Goal: Task Accomplishment & Management: Use online tool/utility

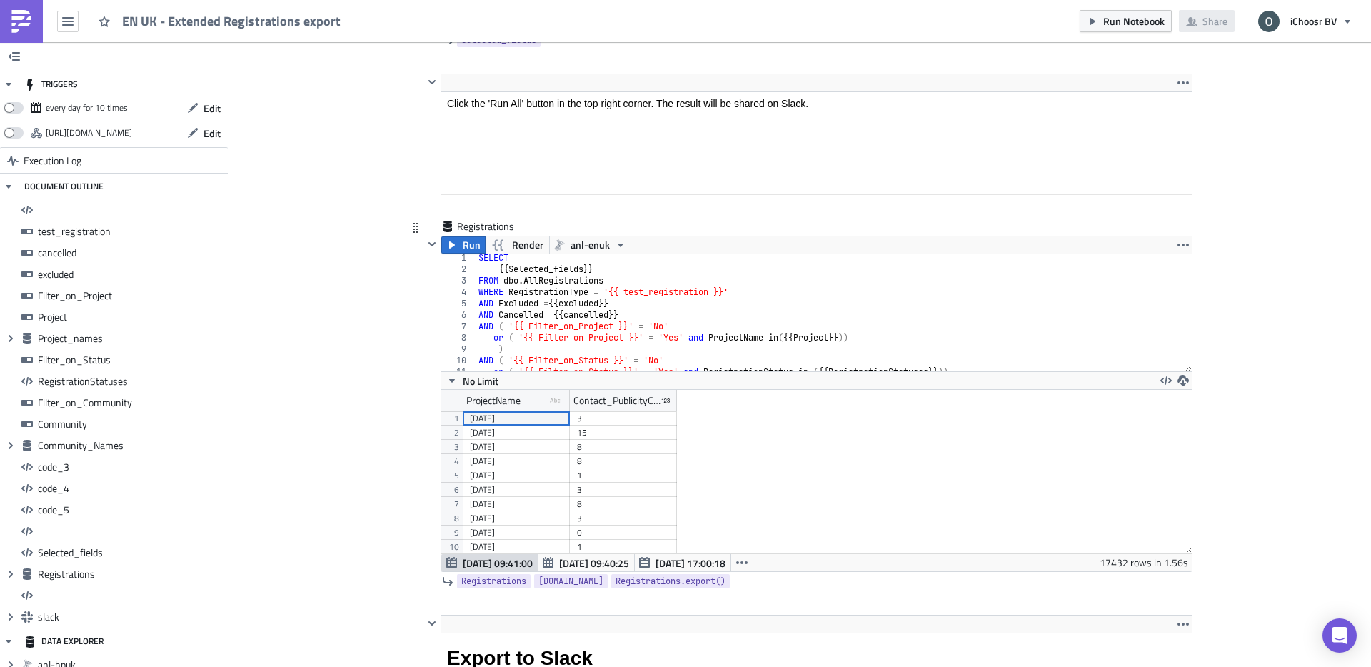
scroll to position [2, 0]
click at [463, 248] on span "Run" at bounding box center [472, 244] width 18 height 17
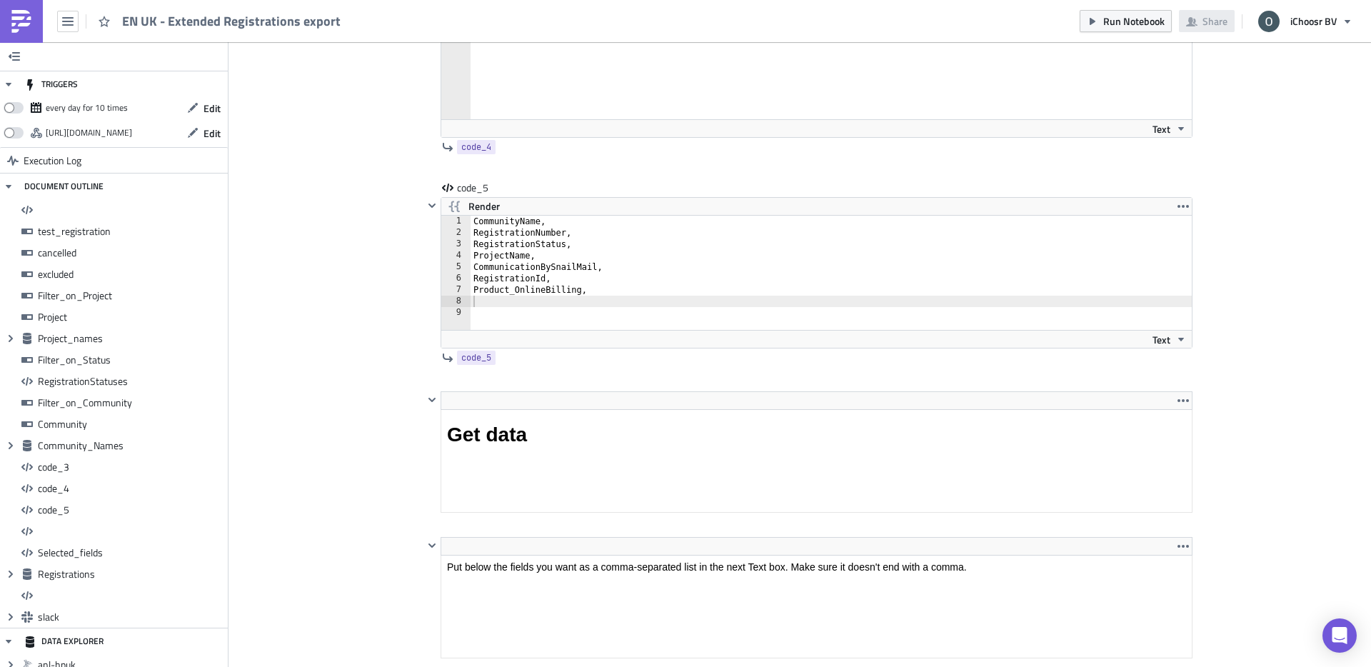
scroll to position [8120, 0]
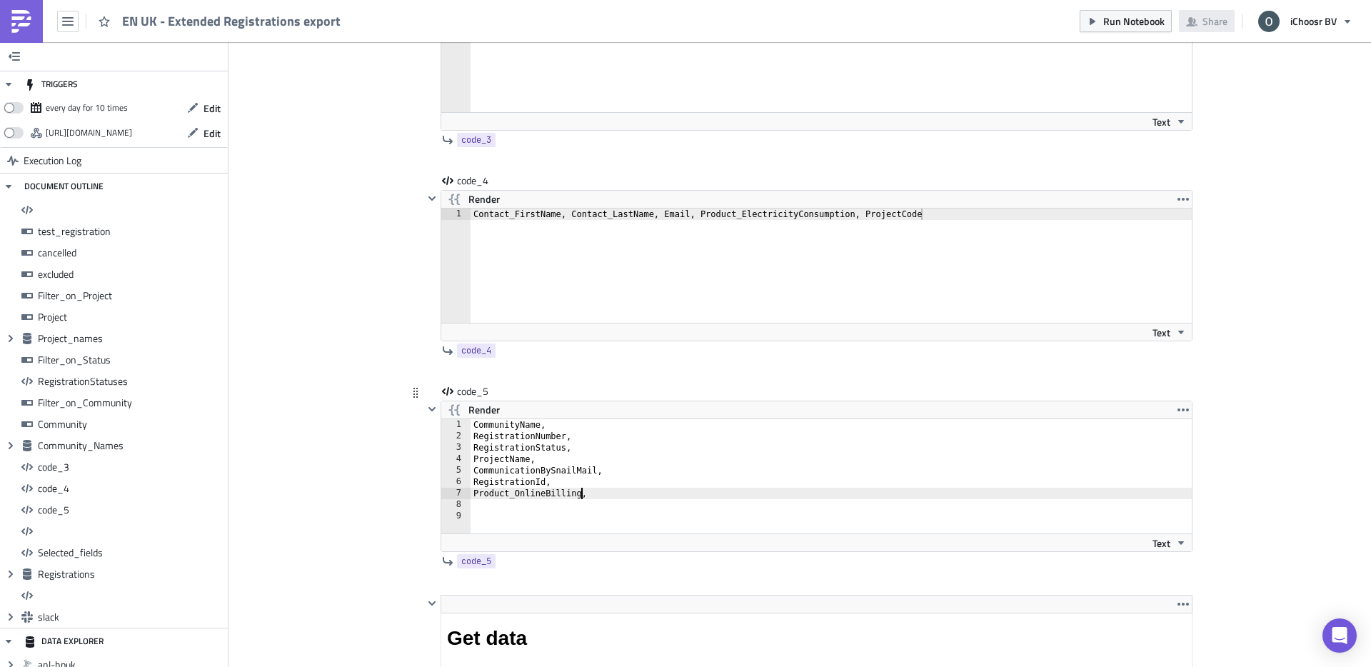
click at [583, 498] on div "CommunityName, RegistrationNumber, RegistrationStatus, ProjectName, Communicati…" at bounding box center [831, 487] width 721 height 137
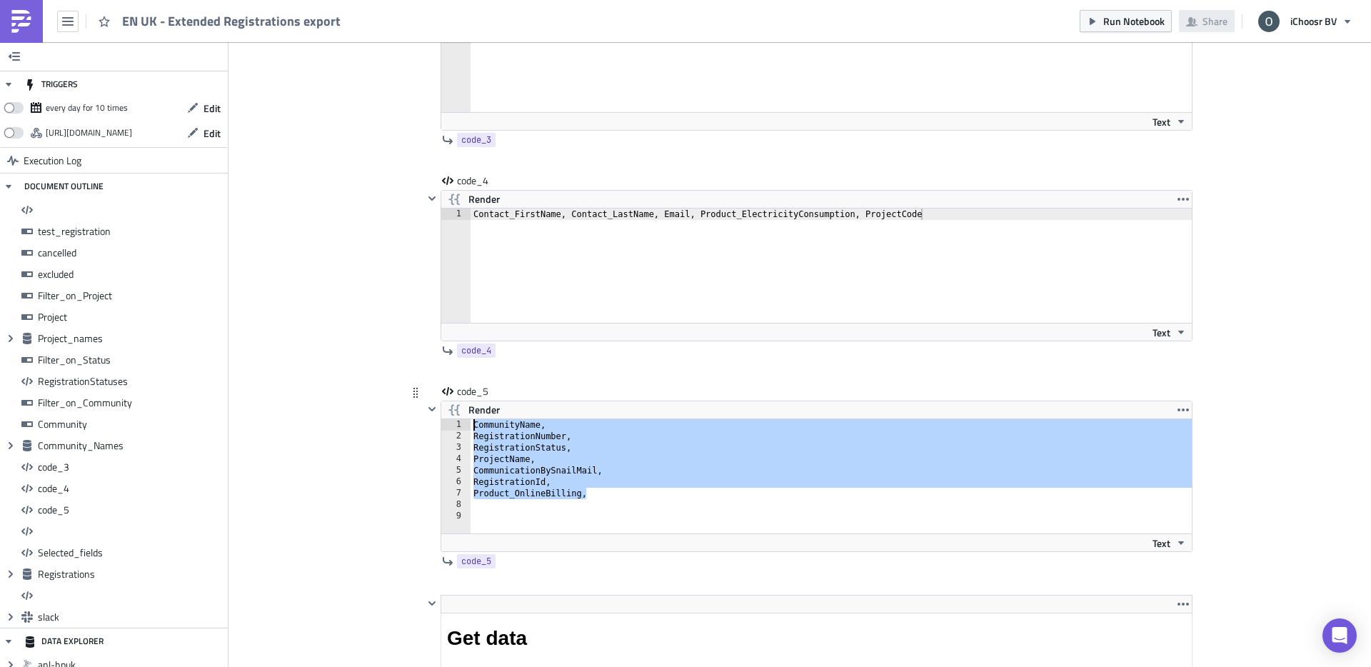
drag, startPoint x: 595, startPoint y: 496, endPoint x: 449, endPoint y: 399, distance: 175.7
click at [449, 399] on div "code_5 Render Product_OnlineBilling, 1 2 3 4 5 6 7 8 9 CommunityName, Registrat…" at bounding box center [808, 479] width 769 height 190
type textarea "CommunityName, RegistrationNumber,"
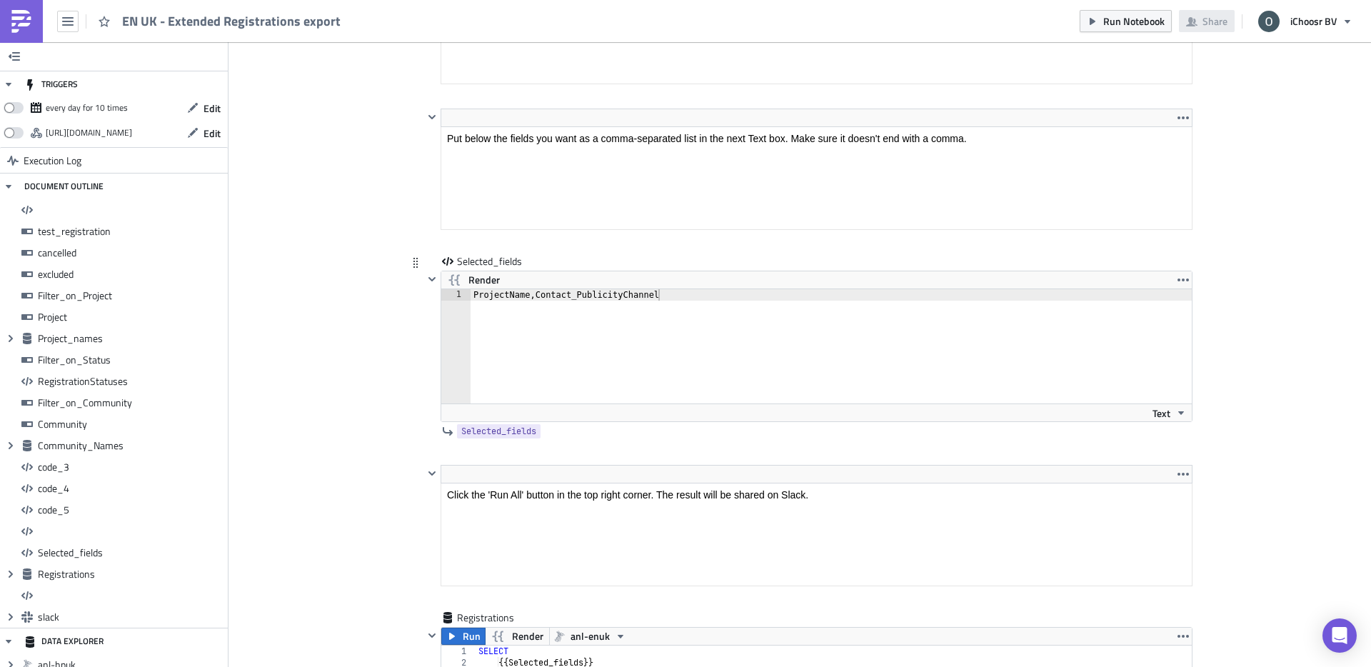
scroll to position [8714, 0]
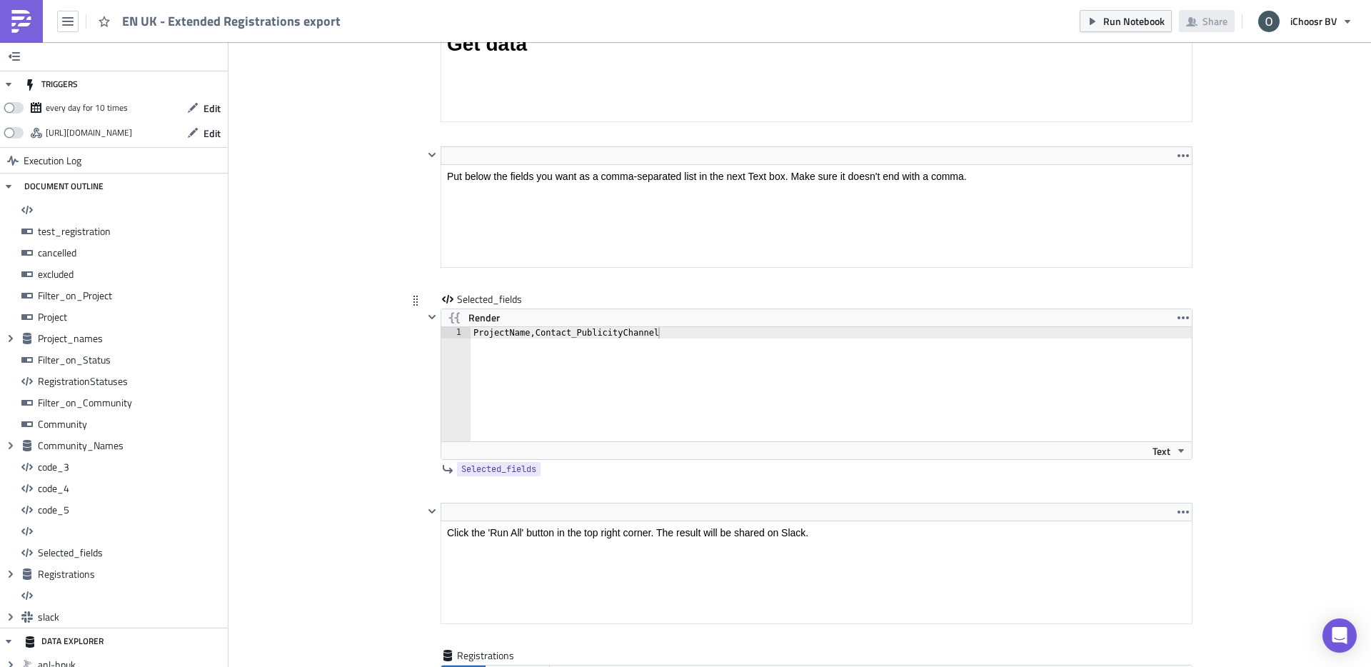
type textarea "ProjectName,Contact_PublicityChannel"
click at [555, 339] on div "ProjectName,Contact_PublicityChannel" at bounding box center [831, 395] width 721 height 137
paste textarea "Product_OnlineBilling,"
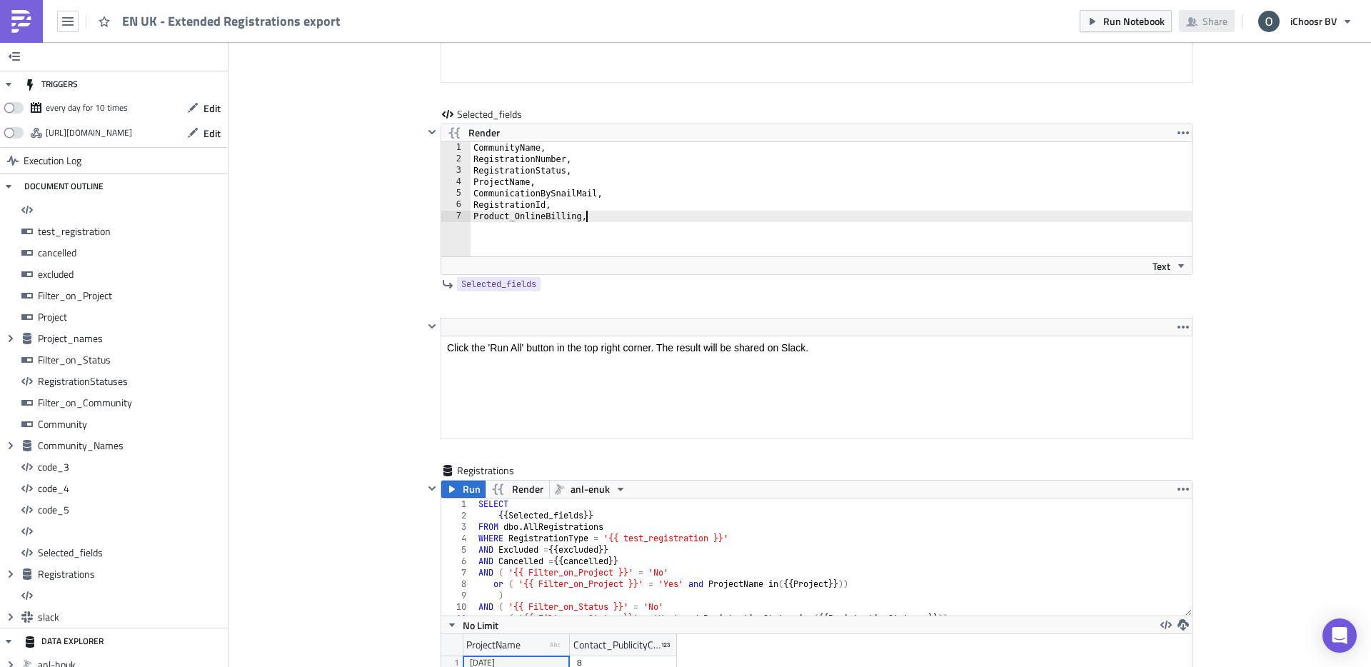
scroll to position [9027, 0]
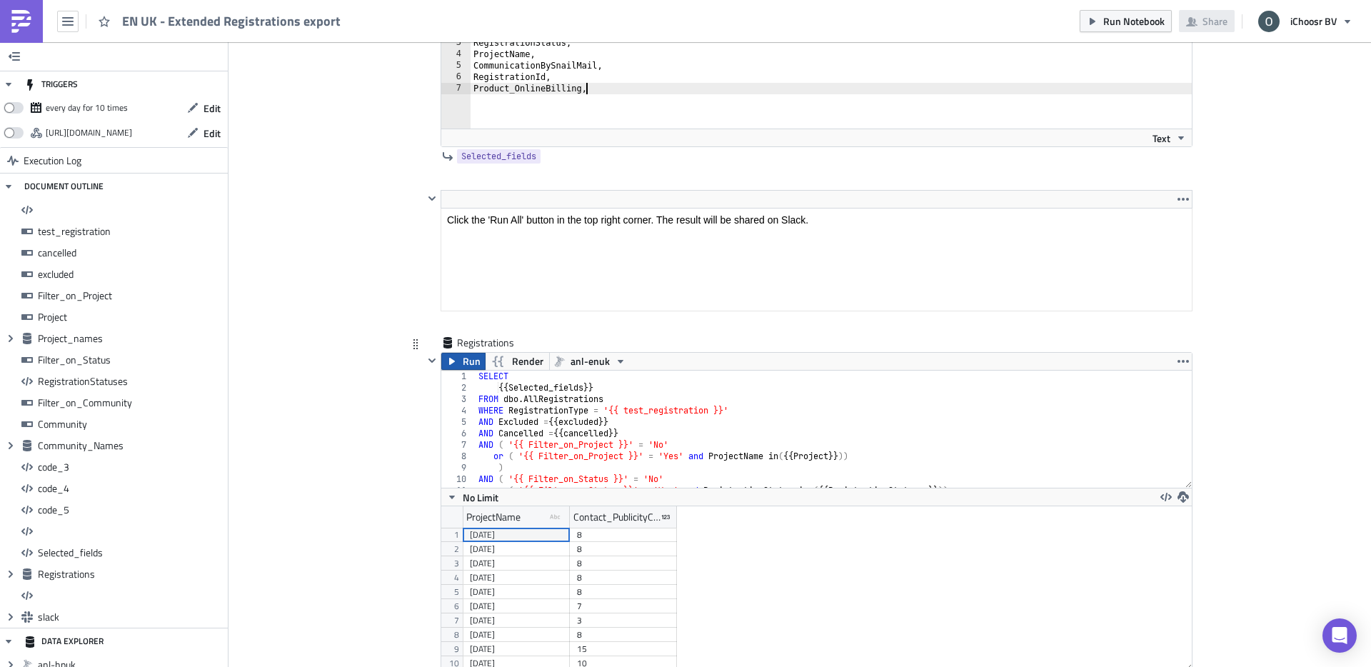
click at [449, 359] on icon "button" at bounding box center [451, 361] width 11 height 11
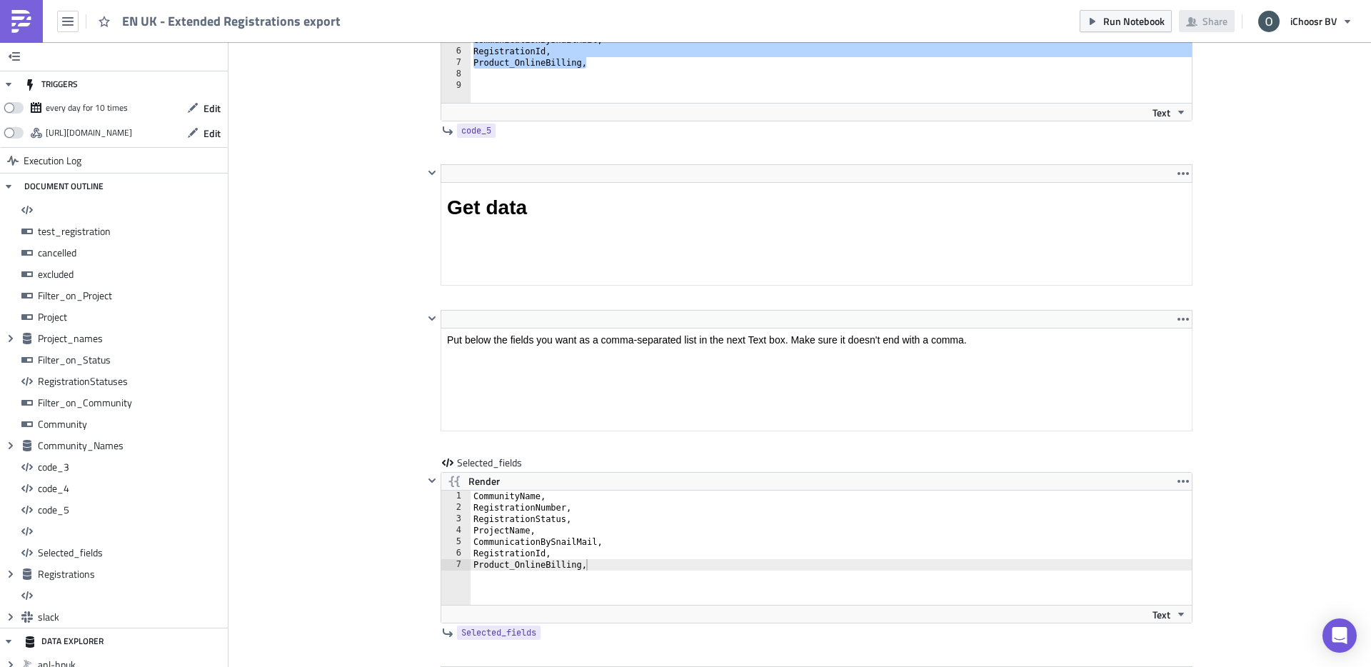
scroll to position [8579, 0]
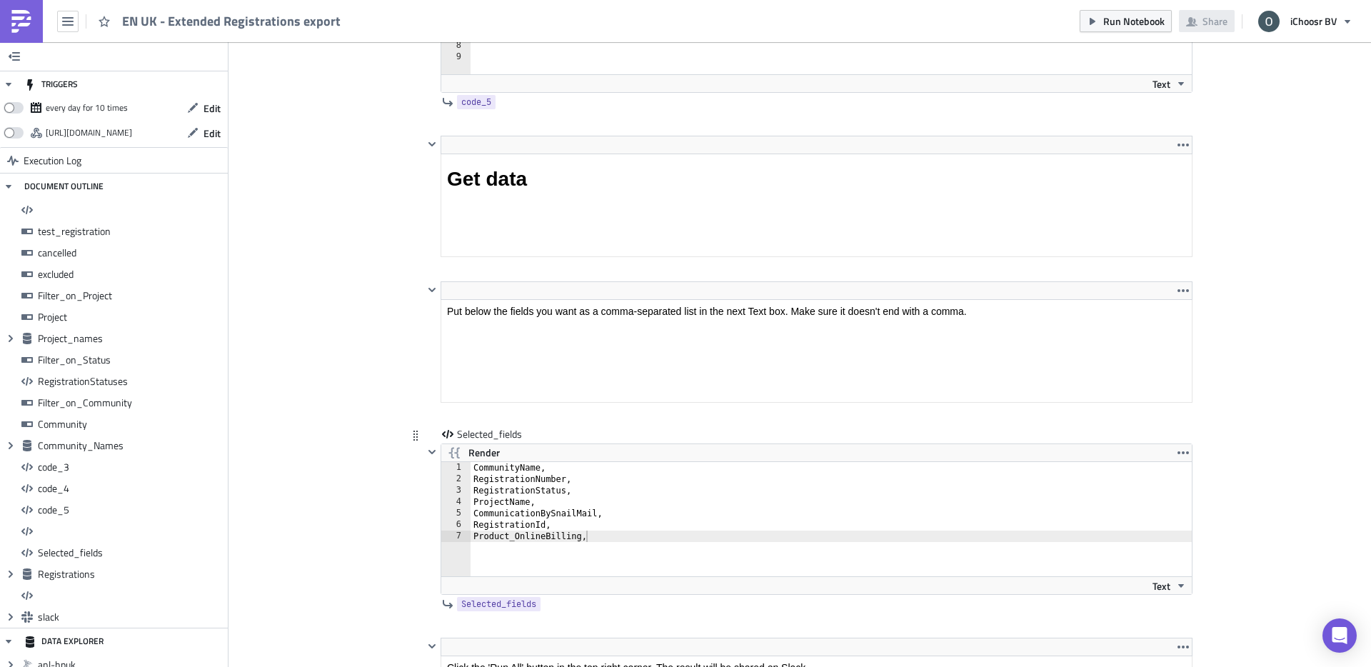
click at [475, 478] on div "CommunityName, RegistrationNumber, RegistrationStatus, ProjectName, Communicati…" at bounding box center [831, 530] width 721 height 137
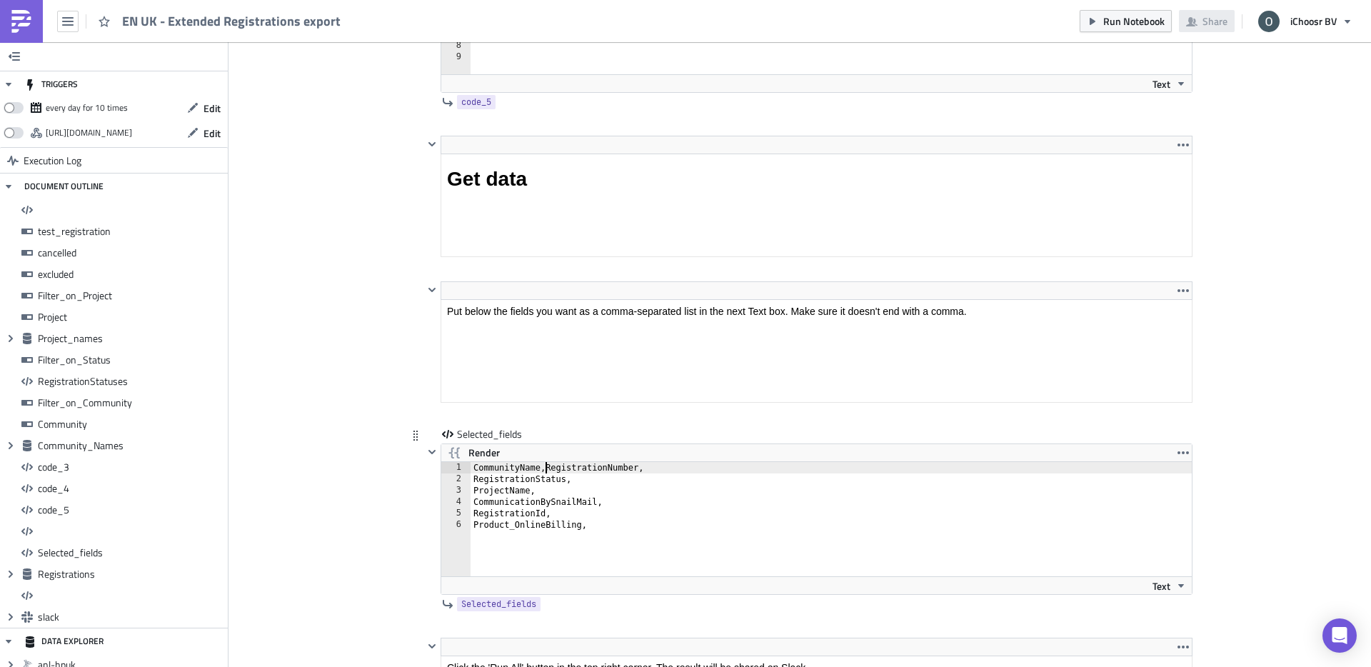
scroll to position [0, 1]
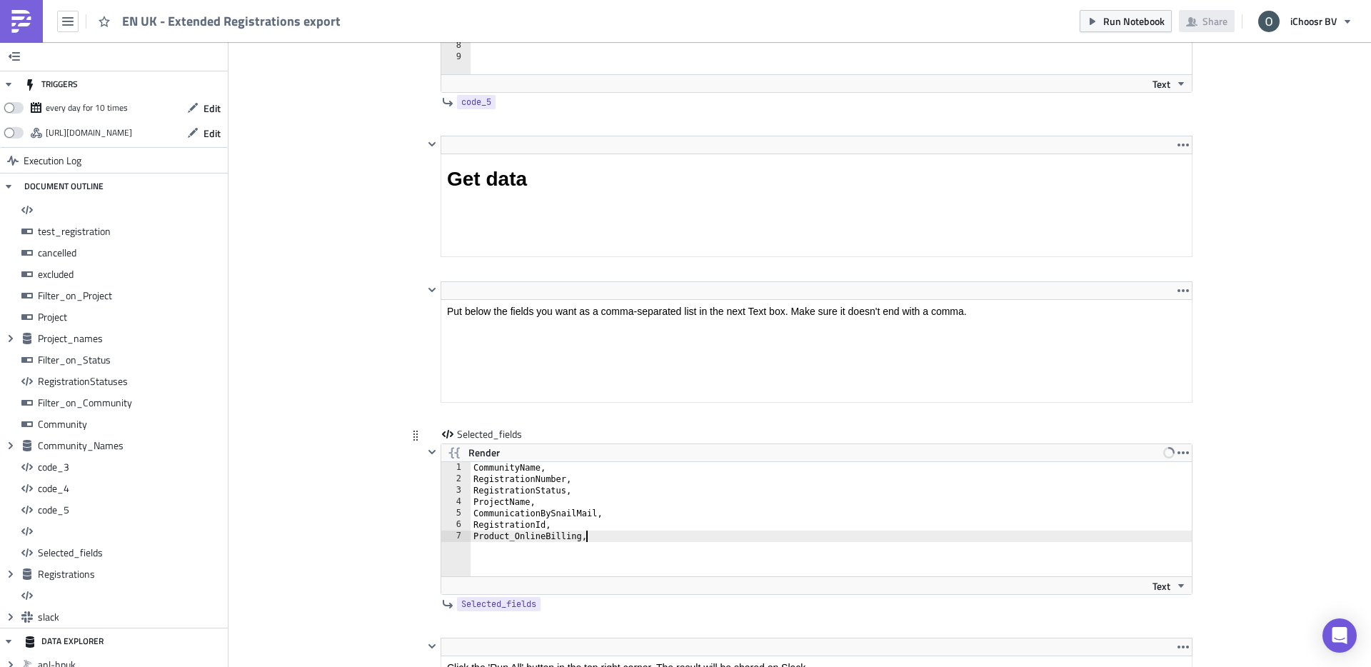
click at [603, 538] on div "CommunityName, RegistrationNumber, RegistrationStatus, ProjectName, Communicati…" at bounding box center [831, 530] width 721 height 137
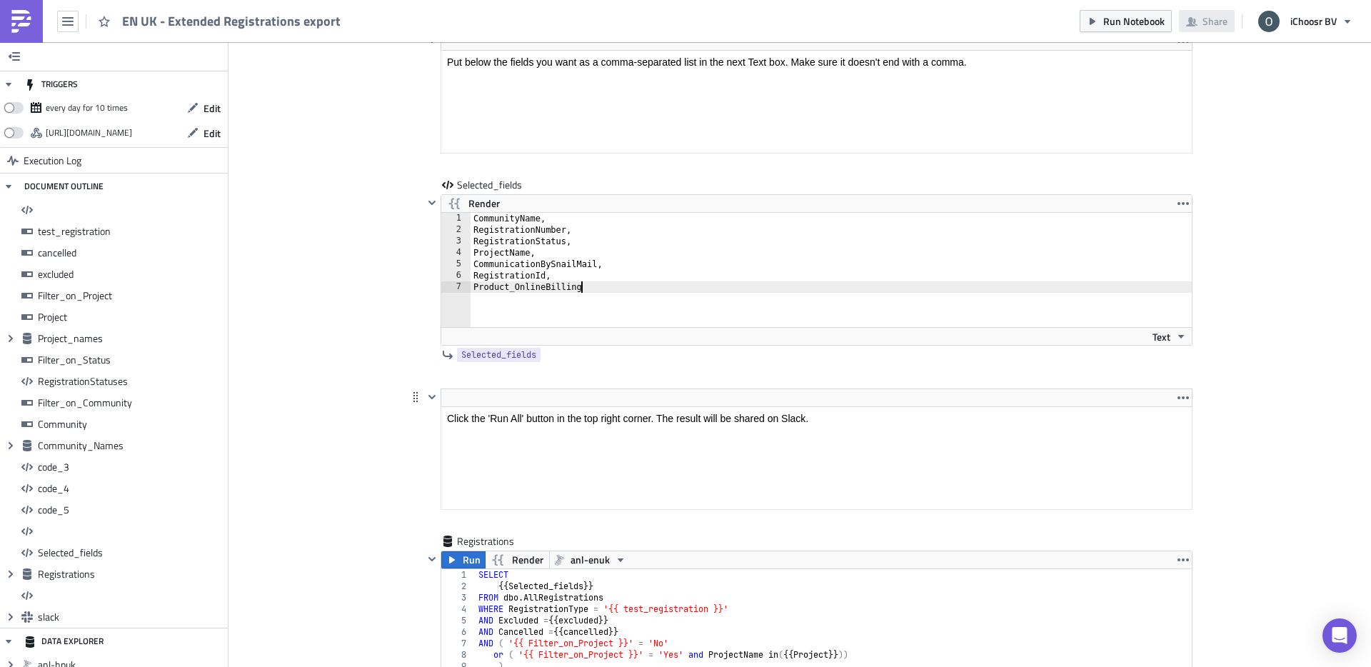
scroll to position [8846, 0]
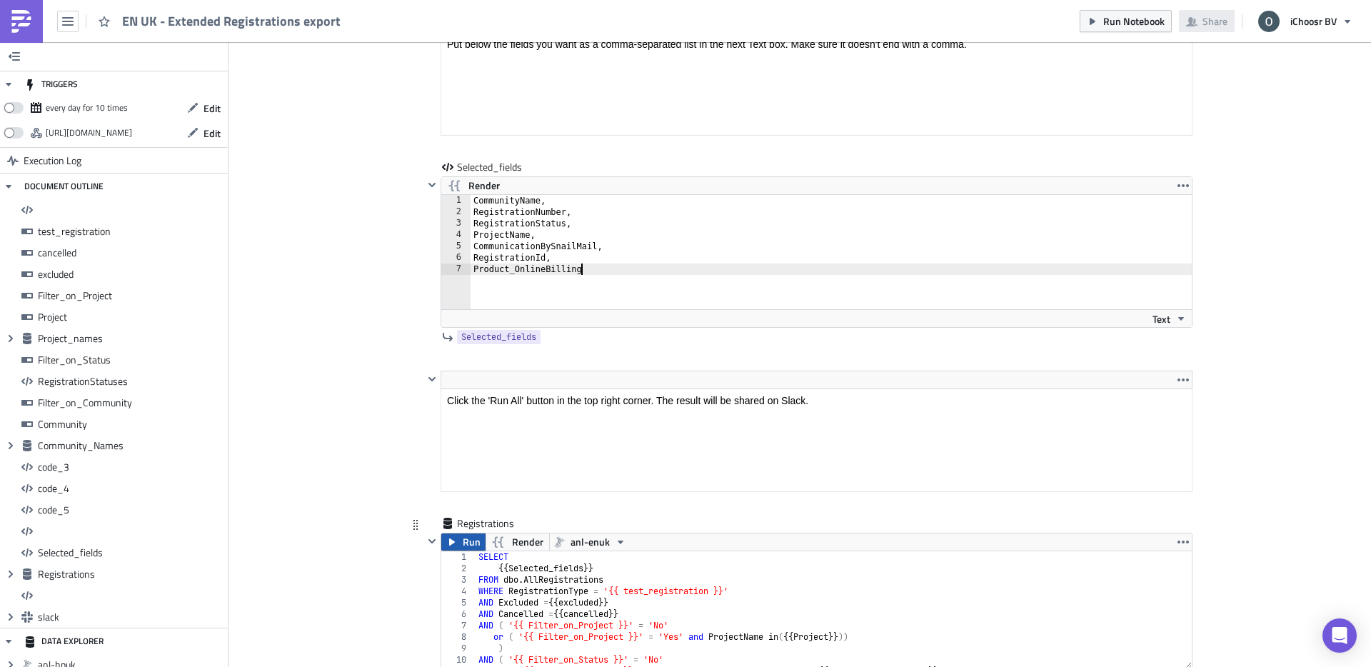
type textarea "Product_OnlineBilling"
click at [456, 541] on icon "button" at bounding box center [451, 541] width 11 height 11
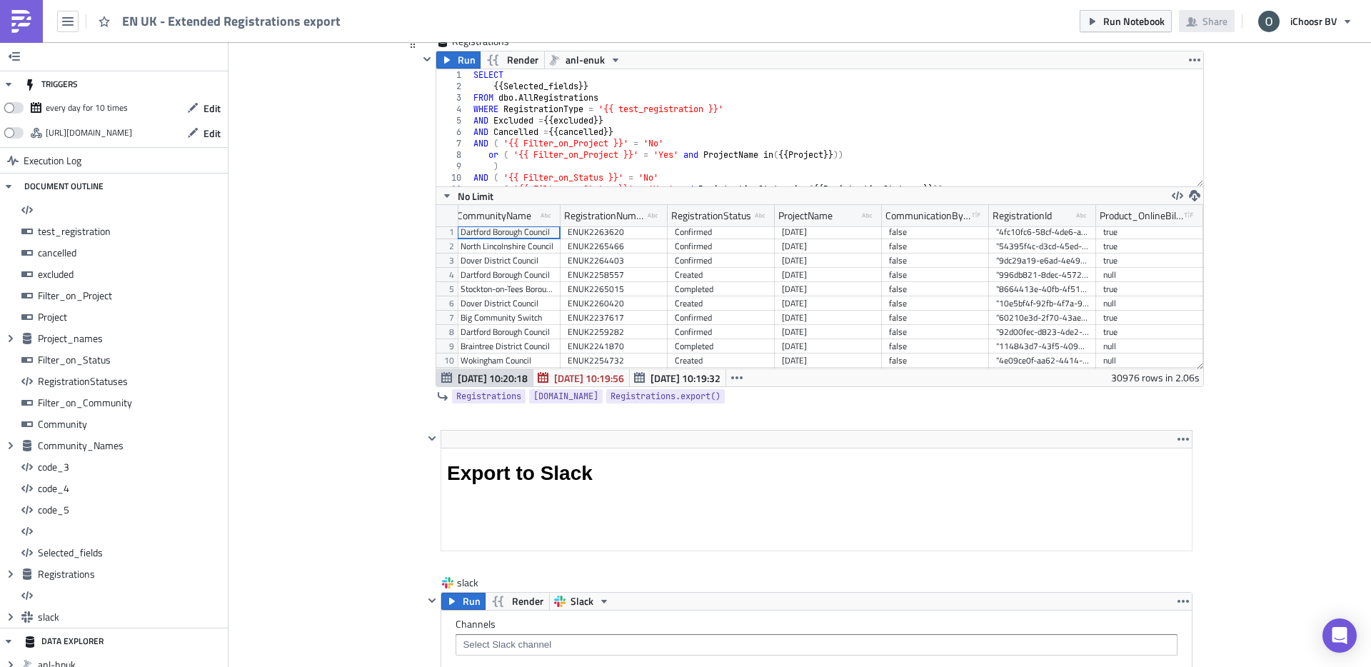
scroll to position [0, 0]
click at [1193, 197] on icon "button" at bounding box center [1194, 195] width 11 height 11
click at [1219, 166] on div "XLSX" at bounding box center [1250, 162] width 111 height 14
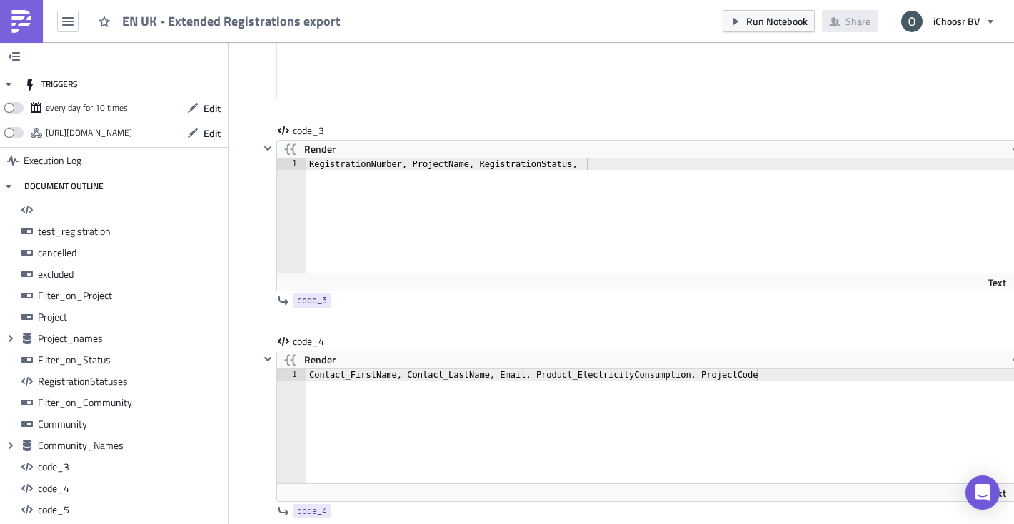
scroll to position [164, 767]
